Goal: Use online tool/utility: Utilize a website feature to perform a specific function

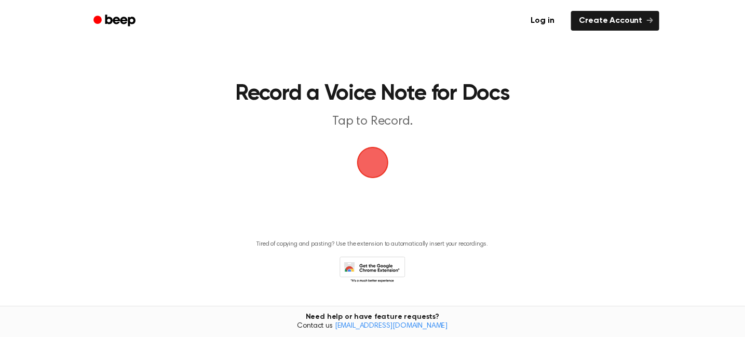
click at [374, 157] on span "button" at bounding box center [372, 162] width 38 height 38
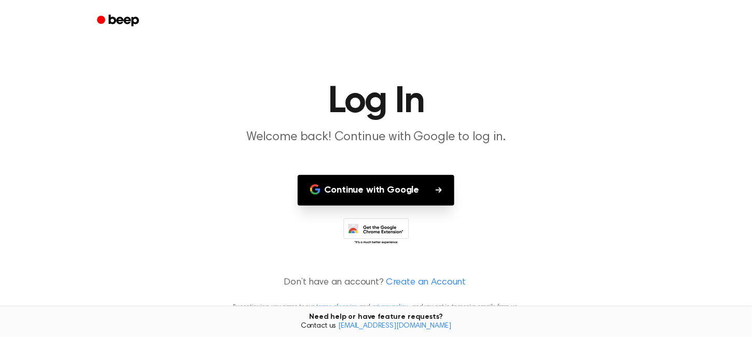
click at [418, 199] on button "Continue with Google" at bounding box center [376, 190] width 157 height 31
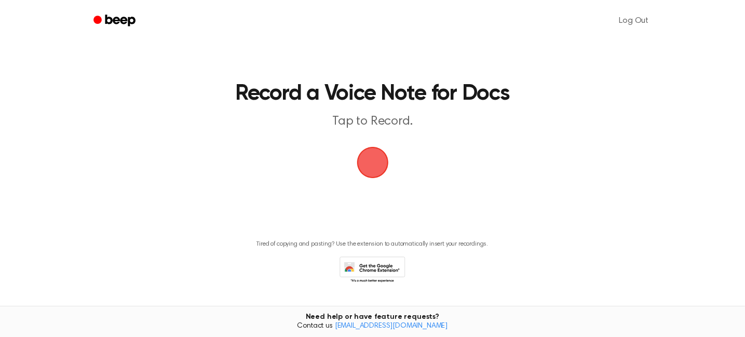
click at [371, 161] on span "button" at bounding box center [372, 162] width 38 height 38
click at [374, 156] on span "button" at bounding box center [372, 163] width 32 height 32
click at [377, 156] on span "button" at bounding box center [372, 163] width 34 height 34
click at [377, 156] on span "button" at bounding box center [371, 162] width 35 height 35
click at [377, 156] on span "button" at bounding box center [372, 163] width 34 height 34
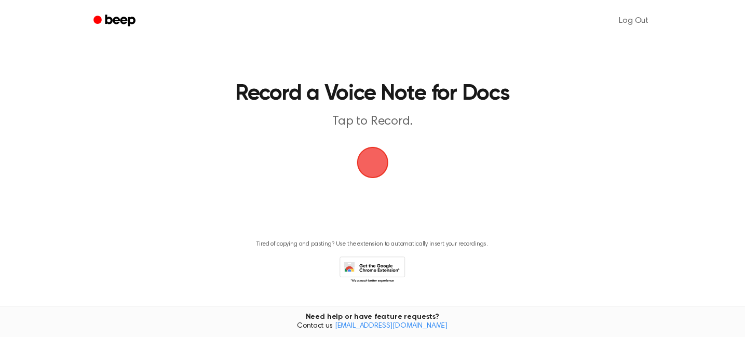
click at [369, 167] on span "button" at bounding box center [372, 162] width 37 height 37
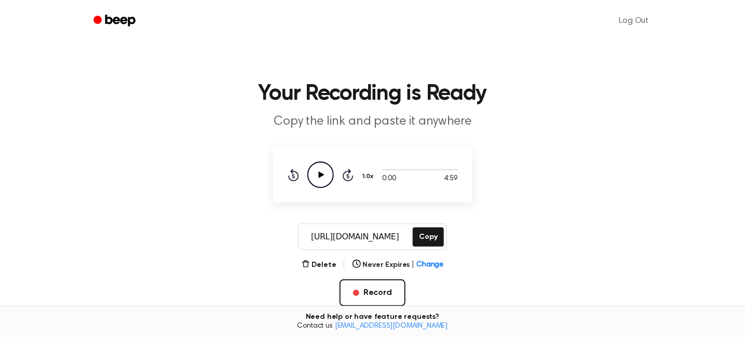
click at [322, 172] on icon "Play Audio" at bounding box center [320, 174] width 26 height 26
click at [321, 172] on icon at bounding box center [320, 174] width 5 height 7
click at [424, 233] on button "Copy" at bounding box center [427, 236] width 31 height 19
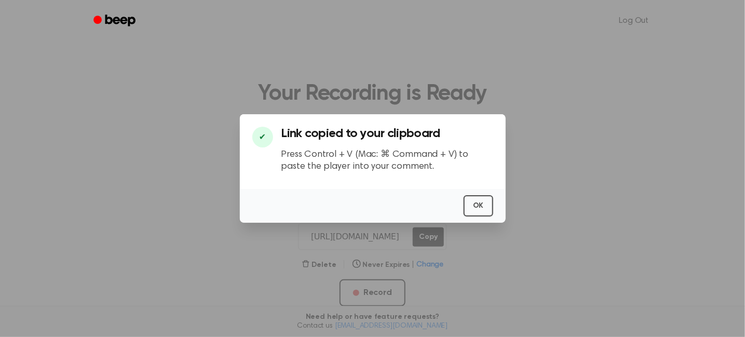
click at [495, 205] on div "OK" at bounding box center [373, 206] width 266 height 34
click at [484, 205] on button "OK" at bounding box center [478, 205] width 30 height 21
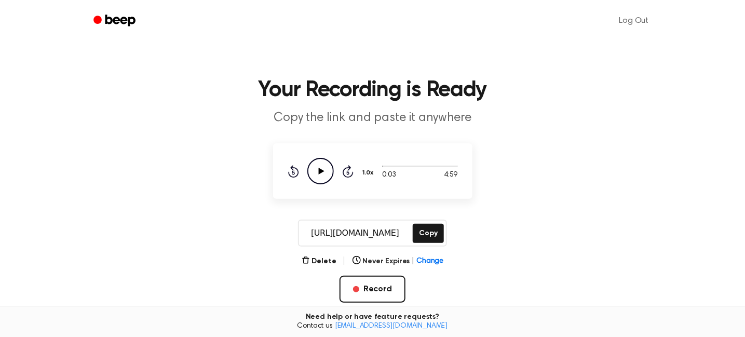
scroll to position [5, 0]
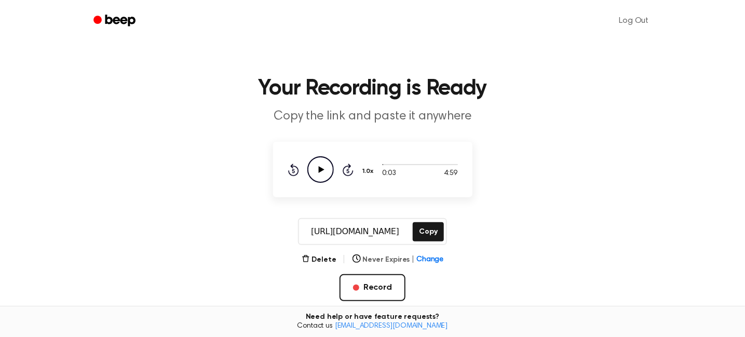
click at [422, 259] on span "Change" at bounding box center [429, 259] width 27 height 11
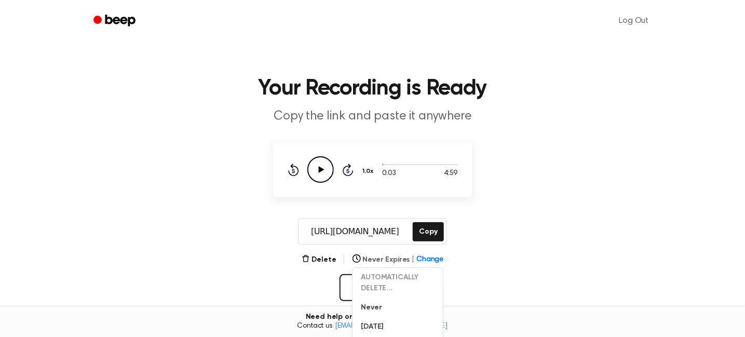
click at [422, 259] on span "Change" at bounding box center [429, 259] width 27 height 11
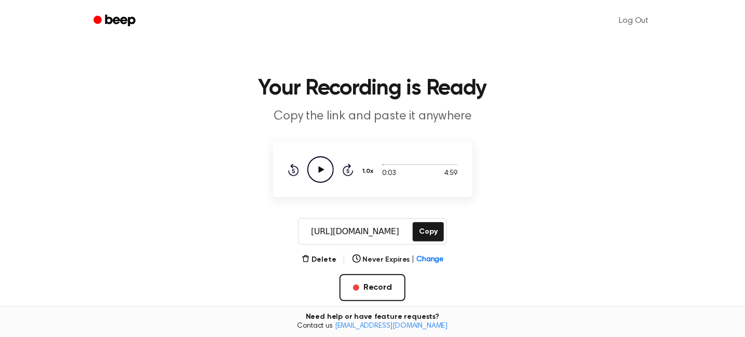
click at [319, 168] on icon at bounding box center [321, 169] width 6 height 7
click at [320, 167] on icon "Pause Audio" at bounding box center [320, 169] width 26 height 26
drag, startPoint x: 383, startPoint y: 164, endPoint x: 374, endPoint y: 164, distance: 9.3
click at [374, 164] on div "0:14 4:59 Your browser does not support the [object Object] element. 1.0x Rewin…" at bounding box center [372, 169] width 170 height 26
click at [380, 164] on span at bounding box center [381, 164] width 8 height 8
